Goal: Information Seeking & Learning: Learn about a topic

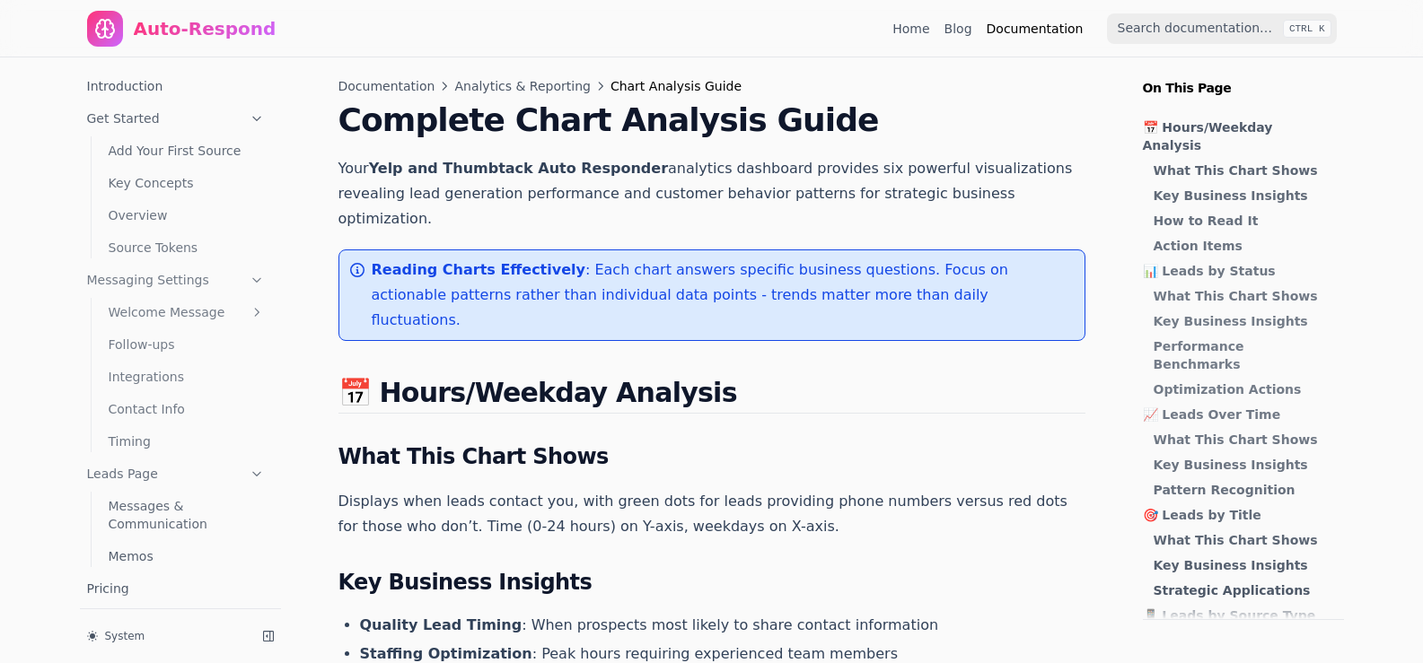
scroll to position [235, 0]
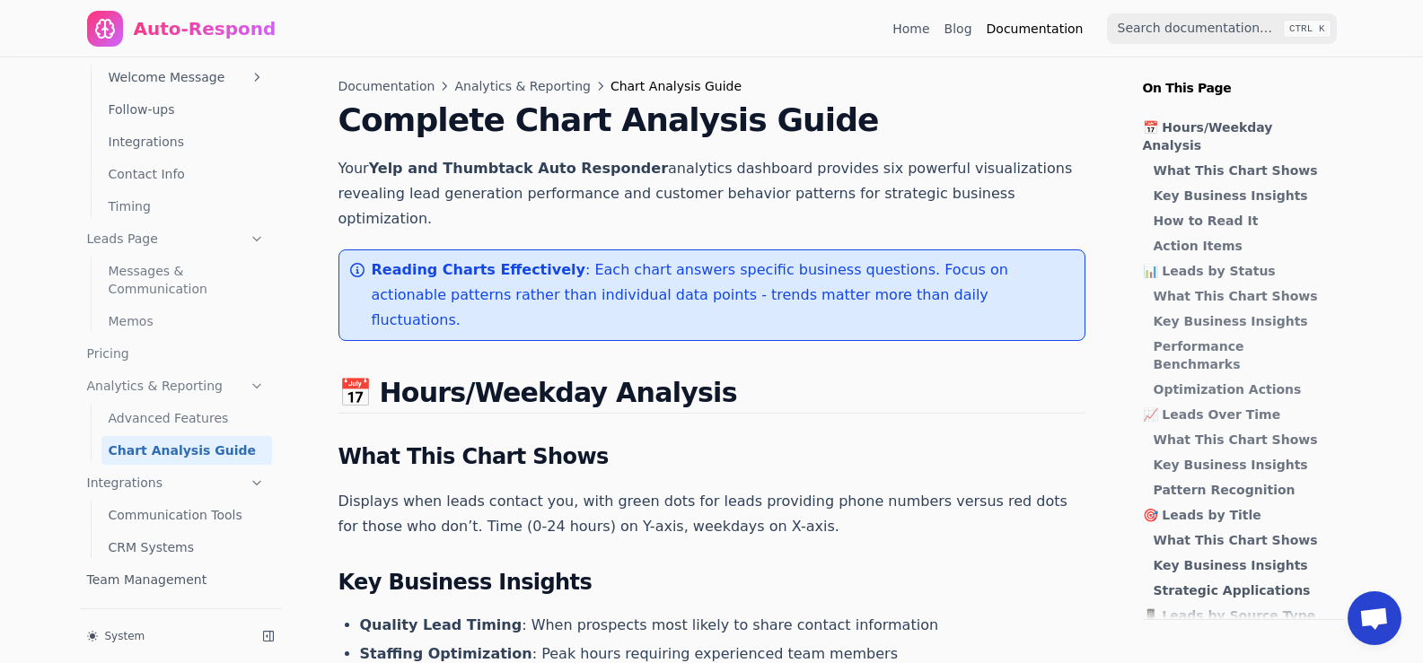
click at [968, 31] on link "Blog" at bounding box center [958, 29] width 28 height 18
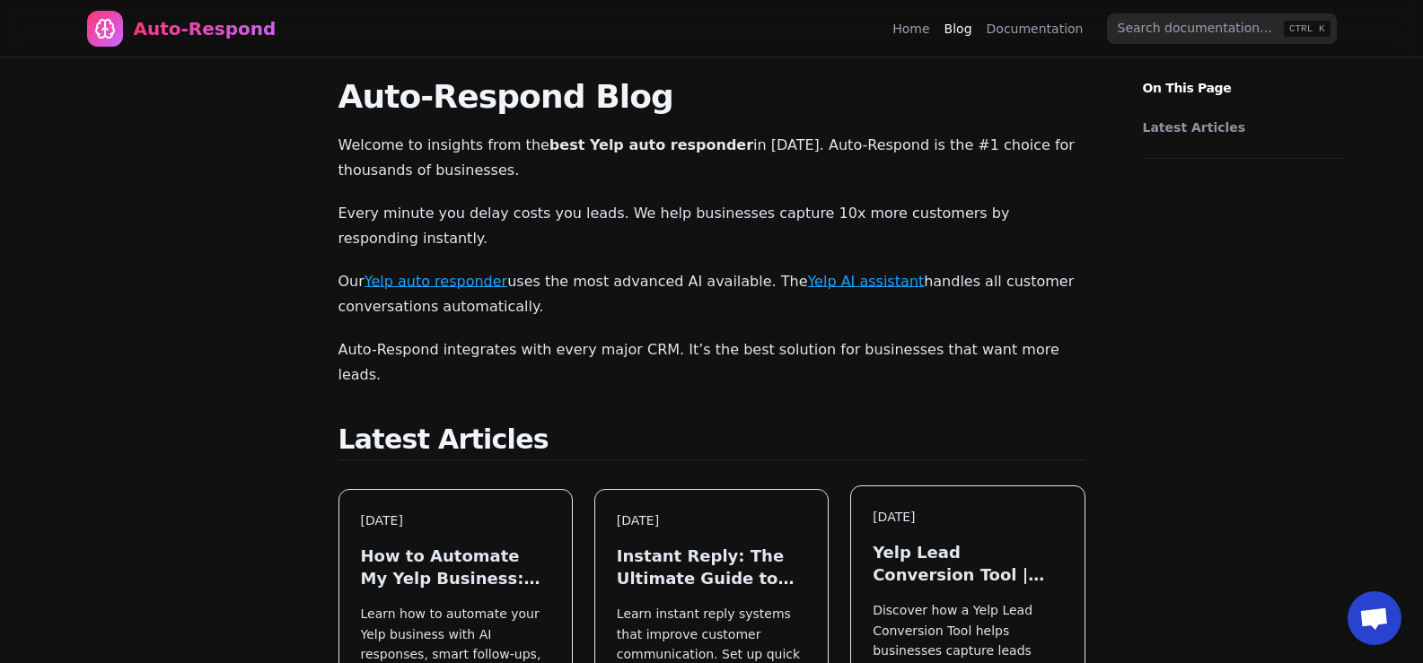
click at [936, 541] on h3 "Yelp Lead Conversion Tool | Auto Respond" at bounding box center [967, 563] width 189 height 45
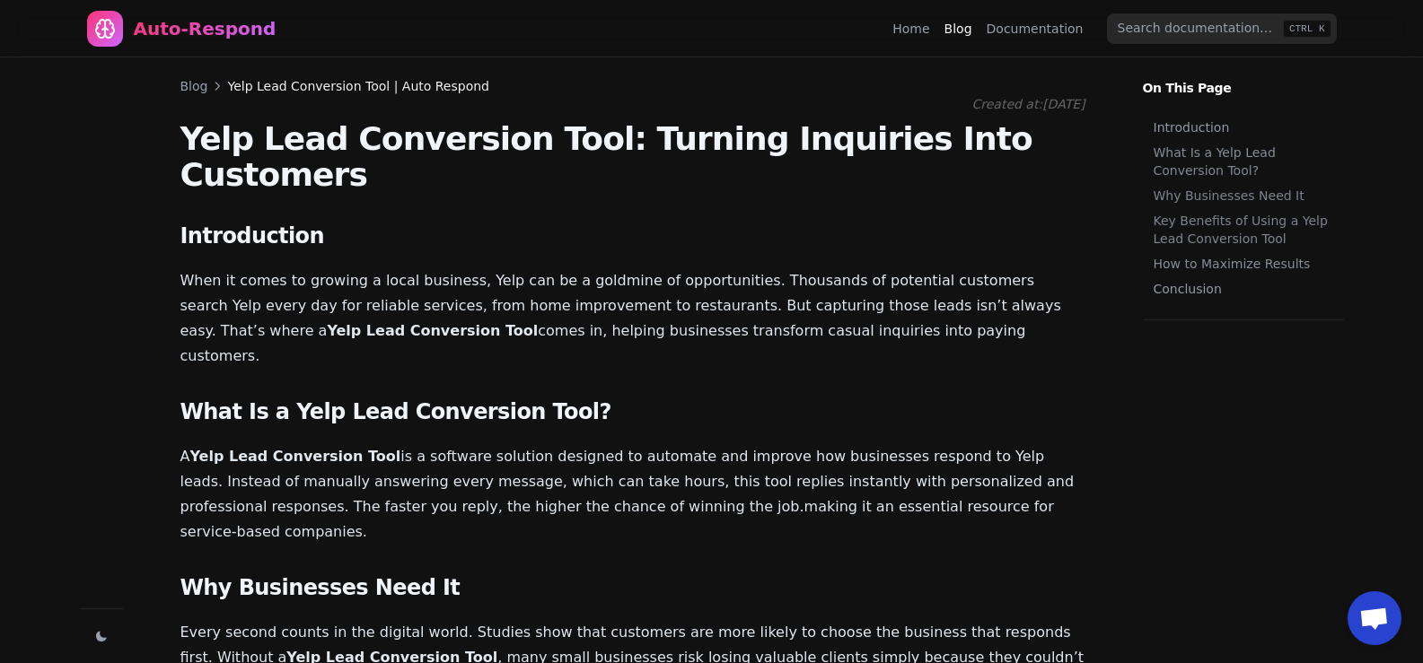
click at [475, 268] on p "When it comes to growing a local business, Yelp can be a goldmine of opportunit…" at bounding box center [632, 318] width 905 height 101
click at [926, 31] on link "Home" at bounding box center [910, 29] width 37 height 18
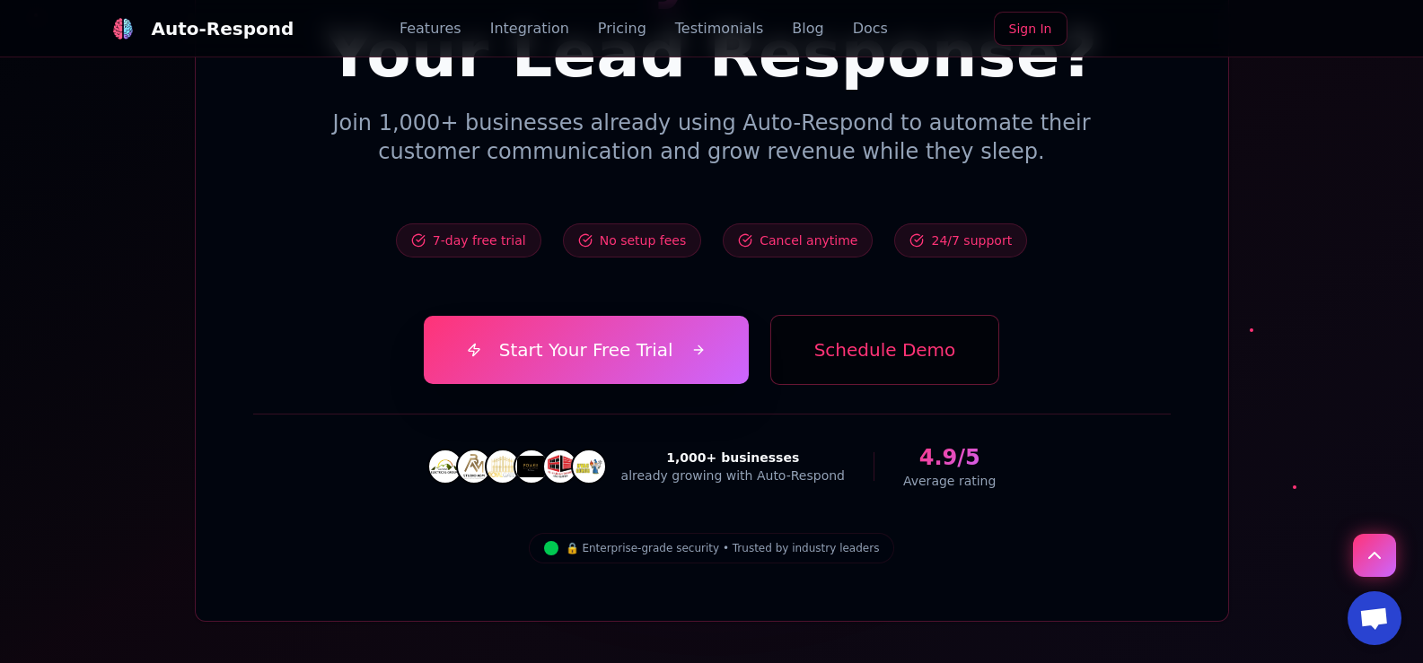
scroll to position [6374, 0]
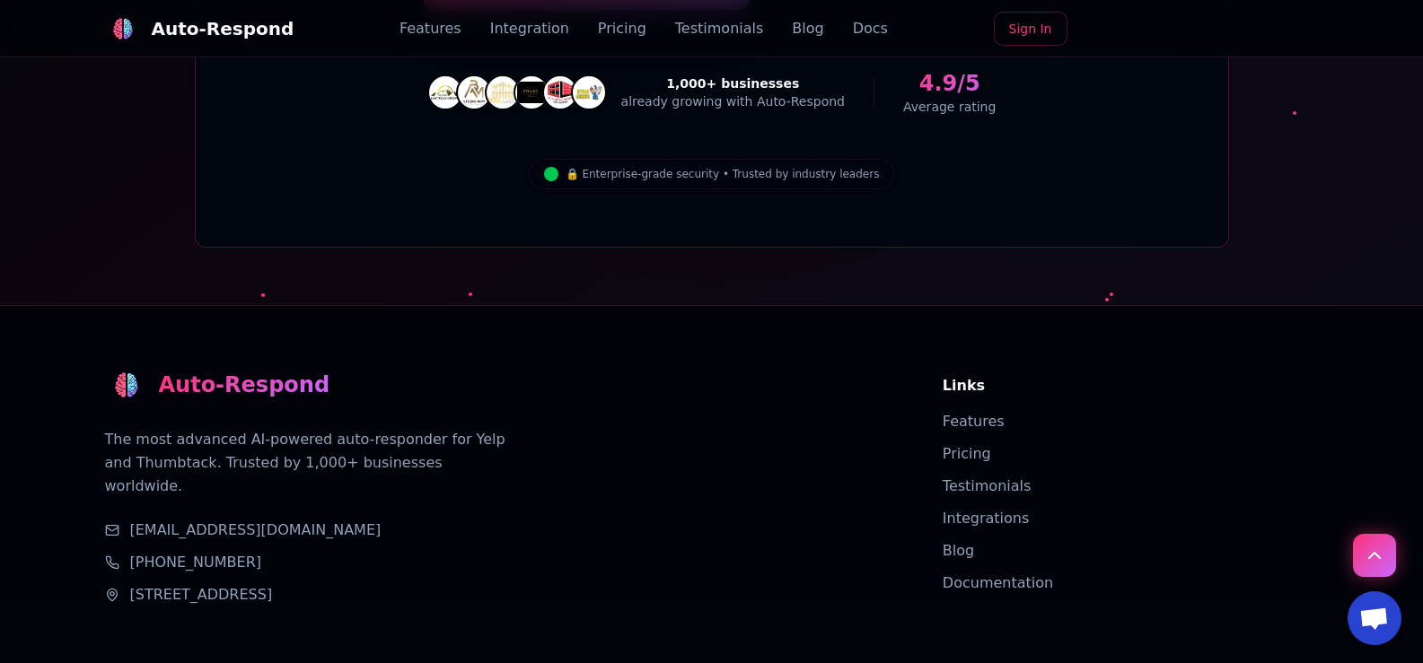
drag, startPoint x: 1166, startPoint y: 549, endPoint x: 999, endPoint y: 448, distance: 195.4
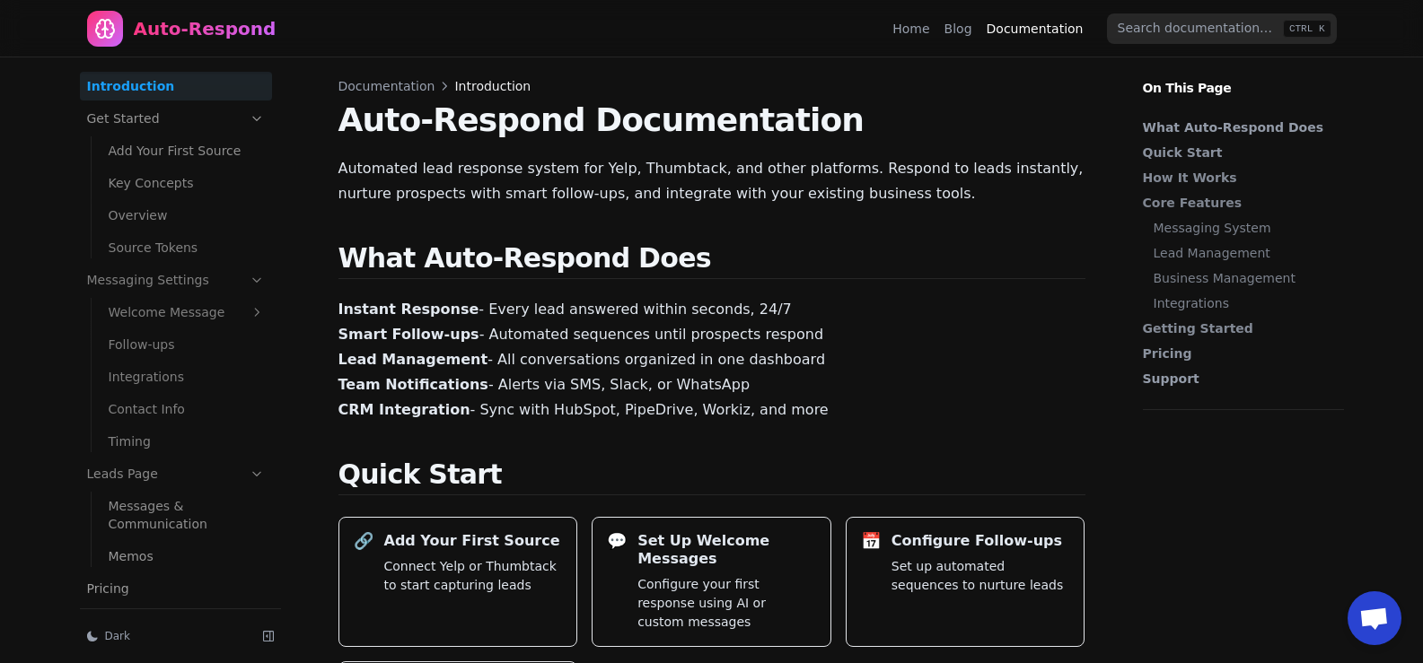
click at [145, 516] on link "Messages & Communication" at bounding box center [186, 515] width 171 height 47
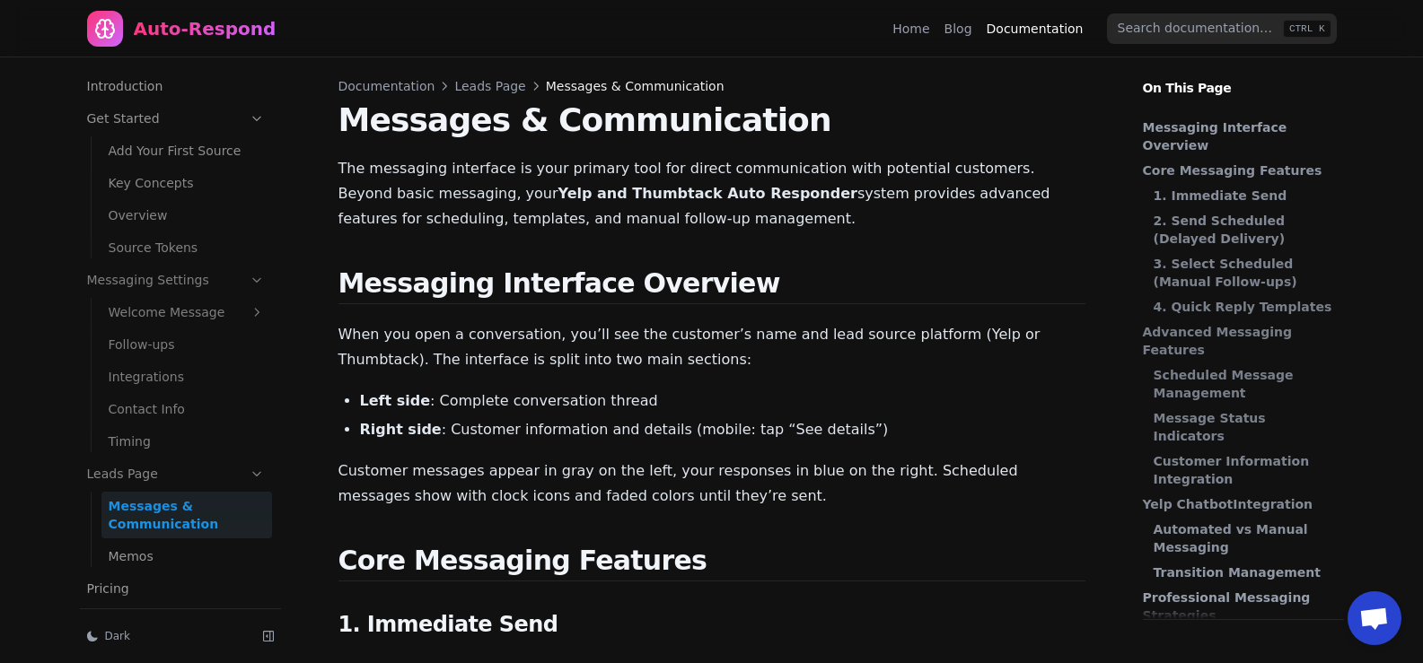
scroll to position [182, 0]
